Goal: Find specific page/section: Find specific page/section

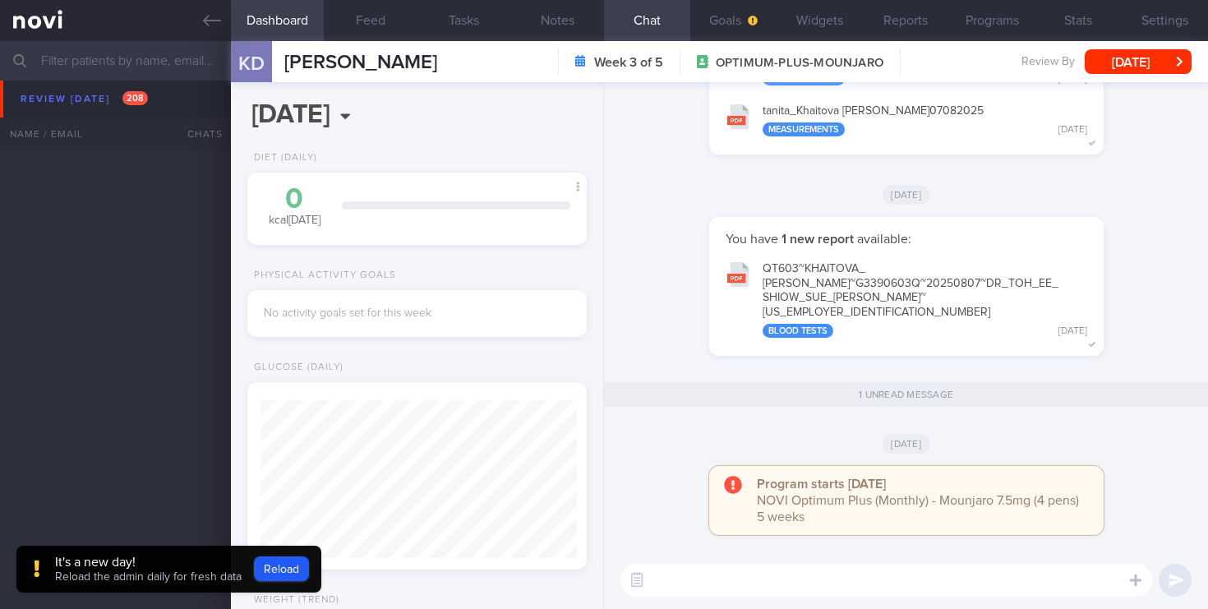
select select "7"
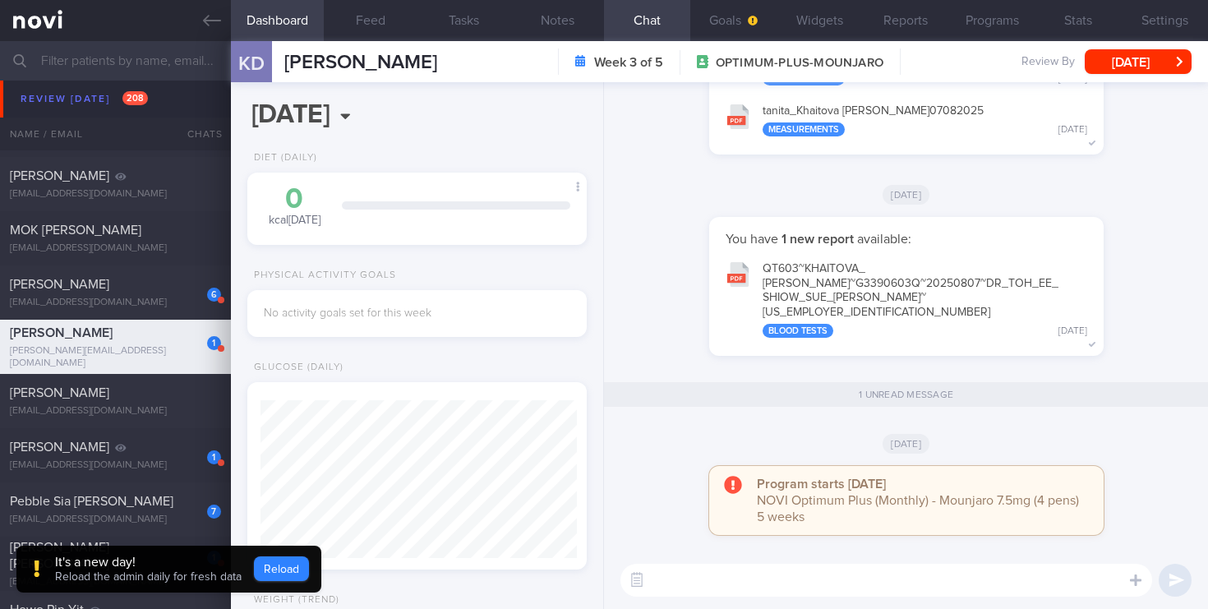
click at [282, 570] on button "Reload" at bounding box center [281, 569] width 55 height 25
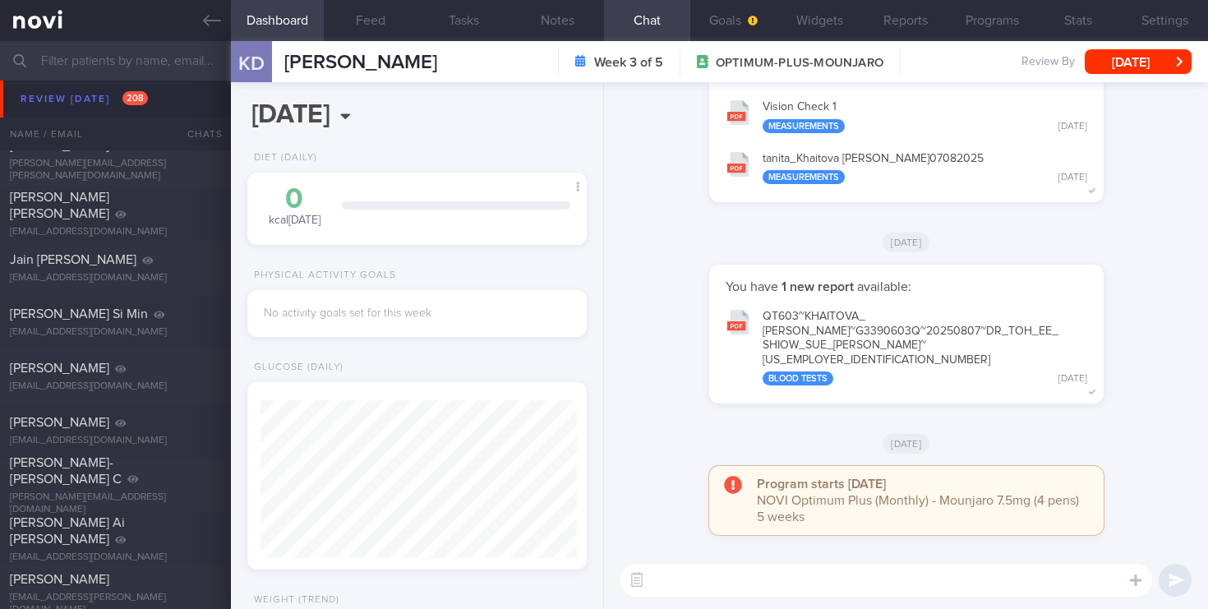
scroll to position [1488, 0]
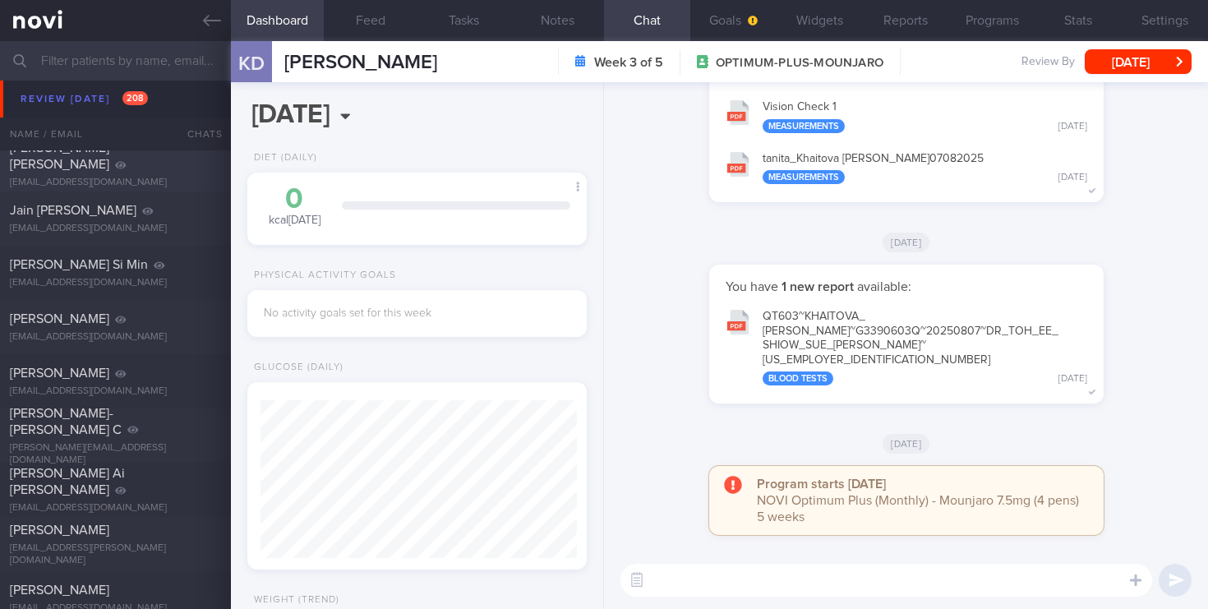
click at [133, 156] on div "Gore Ajey Yashawant" at bounding box center [113, 156] width 207 height 33
type input "2023"
select select "7"
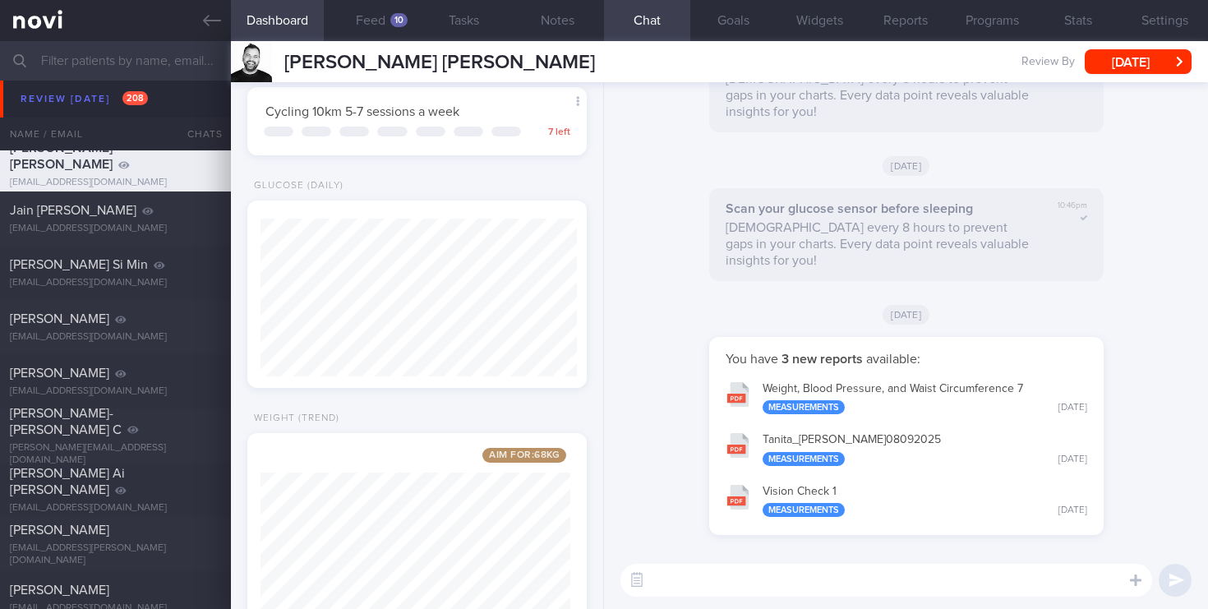
scroll to position [406, 0]
click at [44, 19] on link at bounding box center [115, 20] width 231 height 41
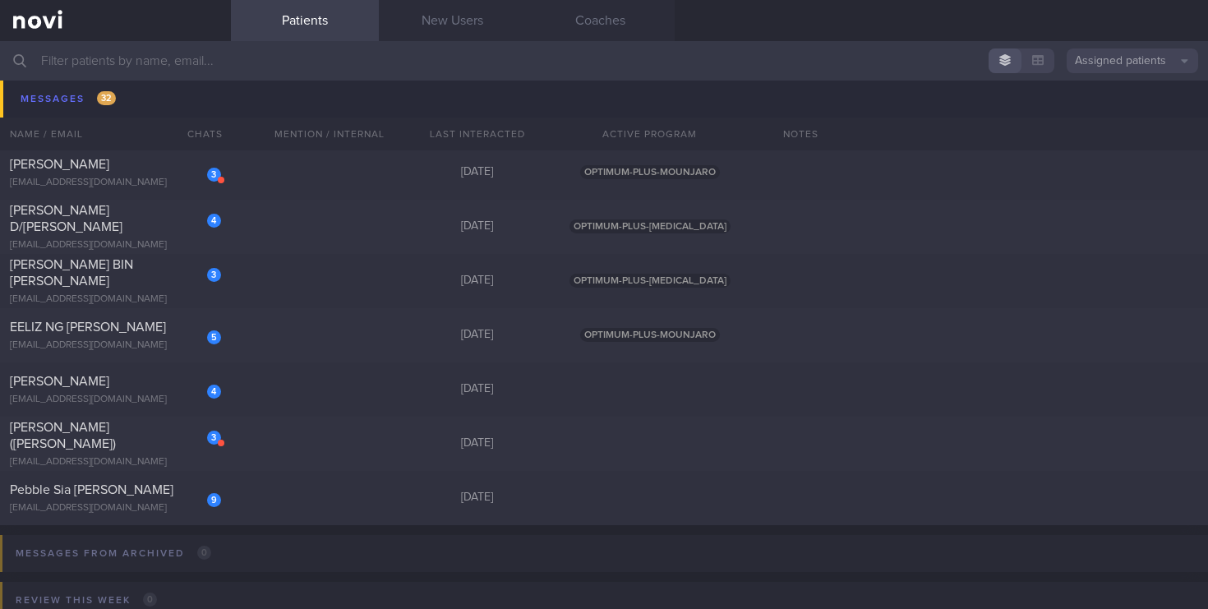
scroll to position [12785, 0]
